Goal: Task Accomplishment & Management: Manage account settings

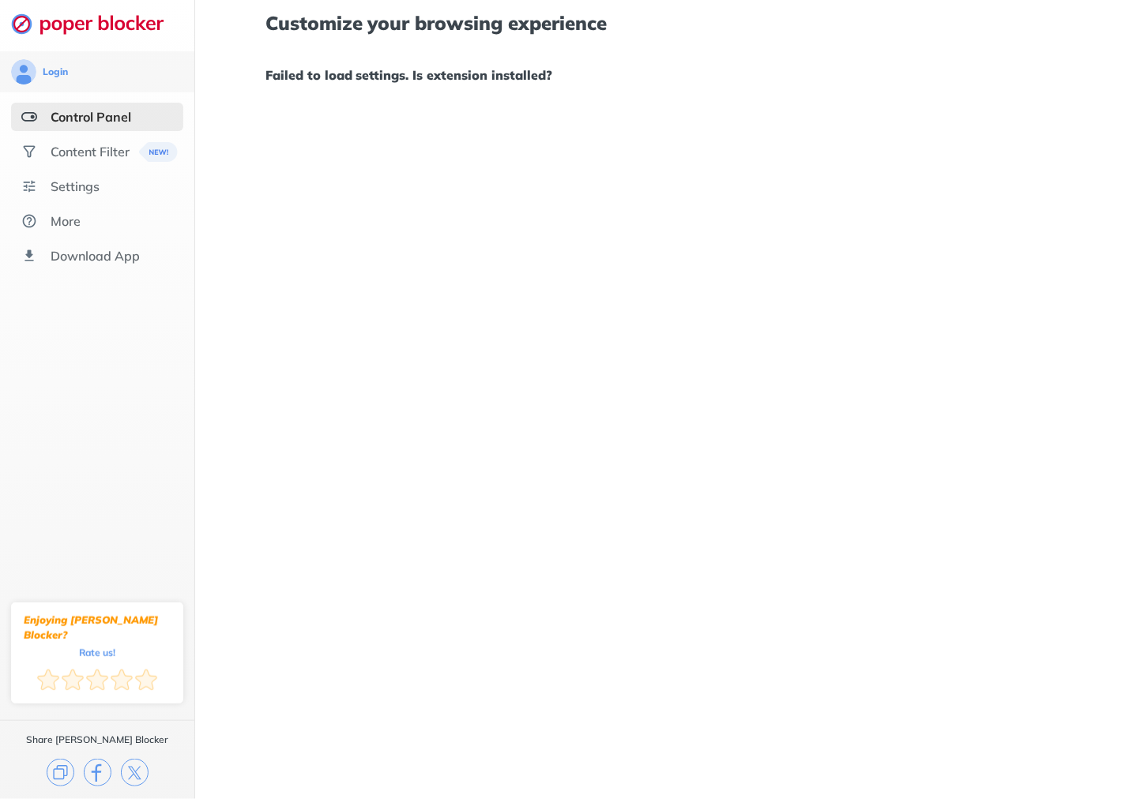
click at [70, 115] on div "Control Panel" at bounding box center [91, 117] width 81 height 16
click at [85, 118] on div "Control Panel" at bounding box center [91, 117] width 81 height 16
click at [86, 118] on div "Control Panel" at bounding box center [91, 117] width 81 height 16
click at [81, 215] on div "More" at bounding box center [66, 221] width 30 height 16
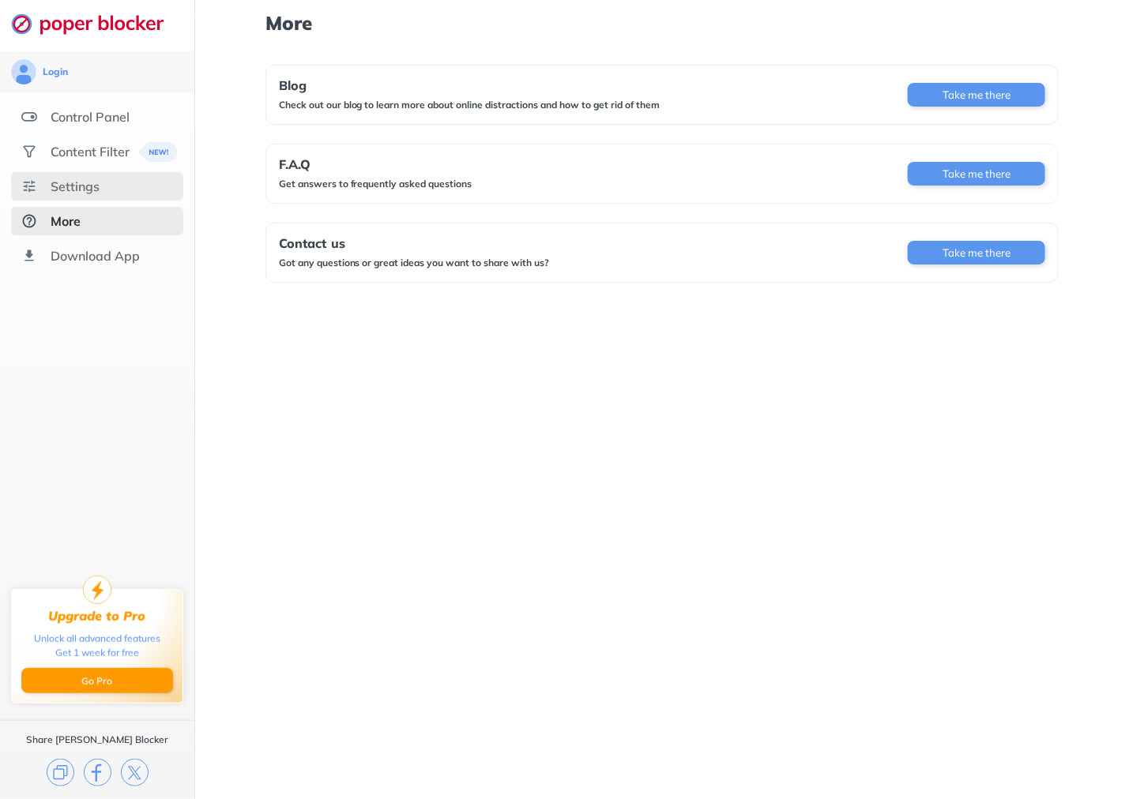
click at [81, 186] on div "Settings" at bounding box center [75, 187] width 49 height 16
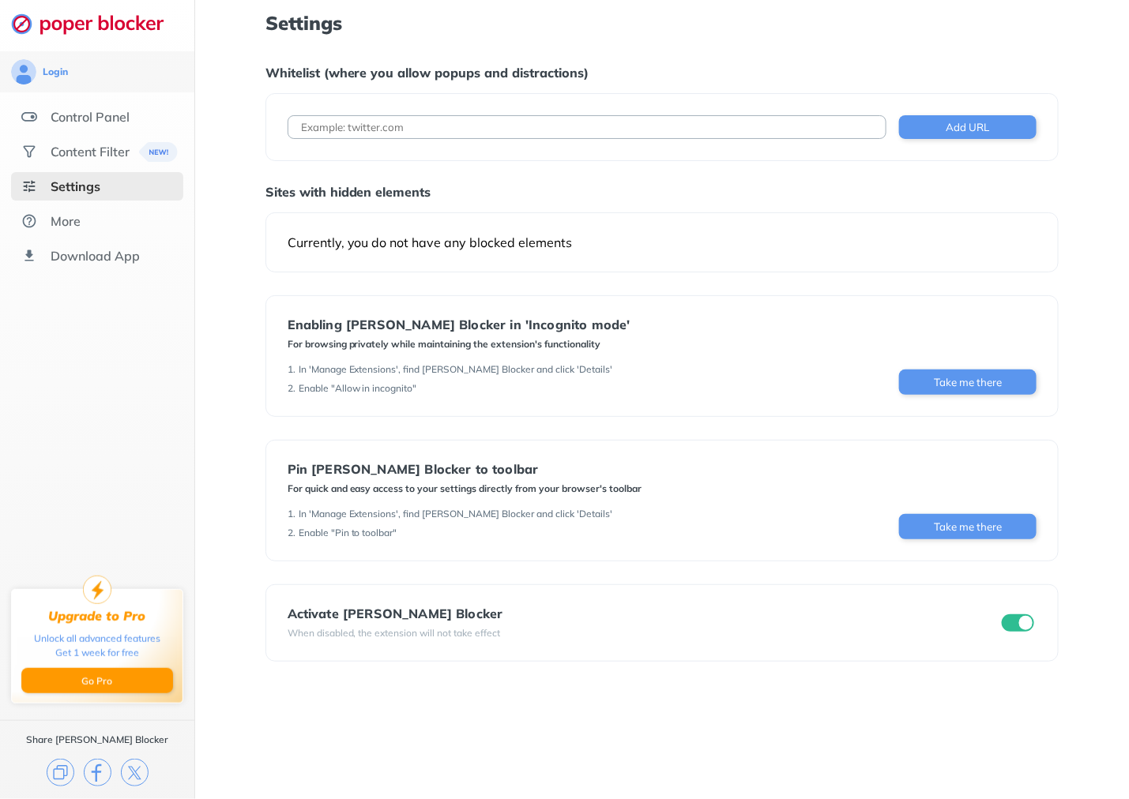
click at [1019, 632] on input "checkbox" at bounding box center [1018, 623] width 33 height 17
